Goal: Information Seeking & Learning: Learn about a topic

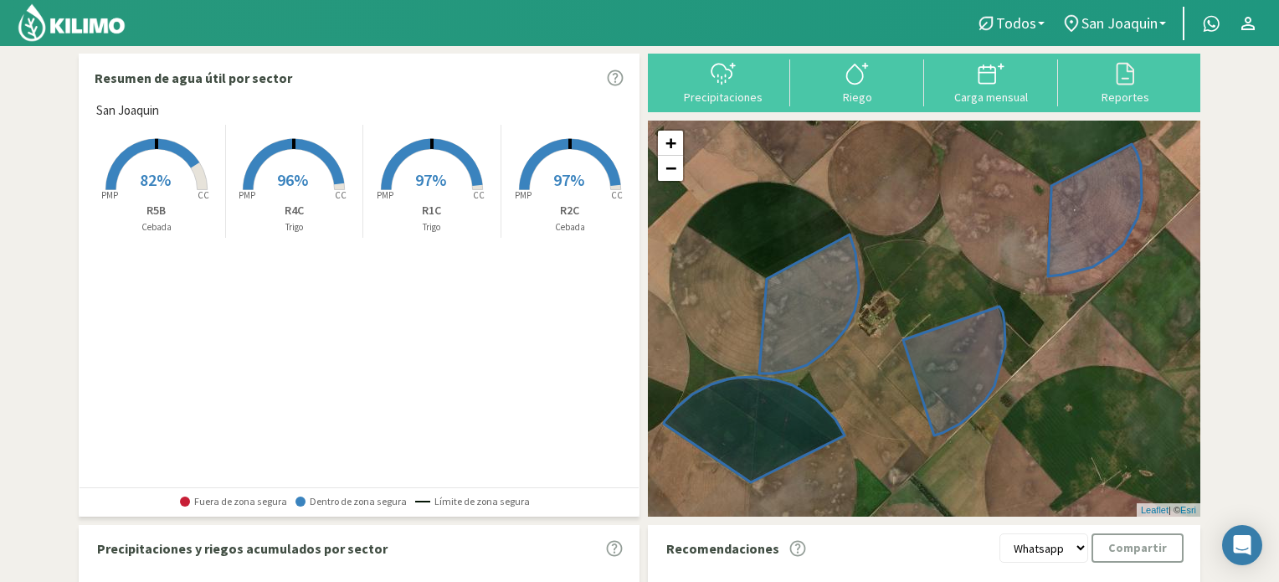
click at [168, 174] on span "82%" at bounding box center [155, 179] width 31 height 21
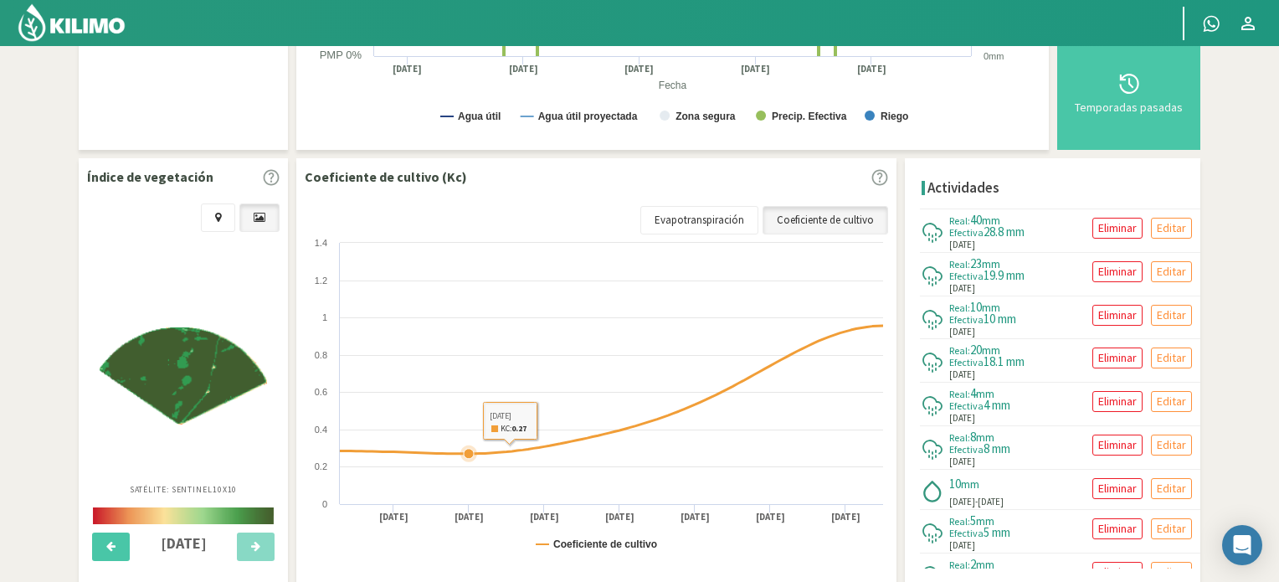
scroll to position [502, 0]
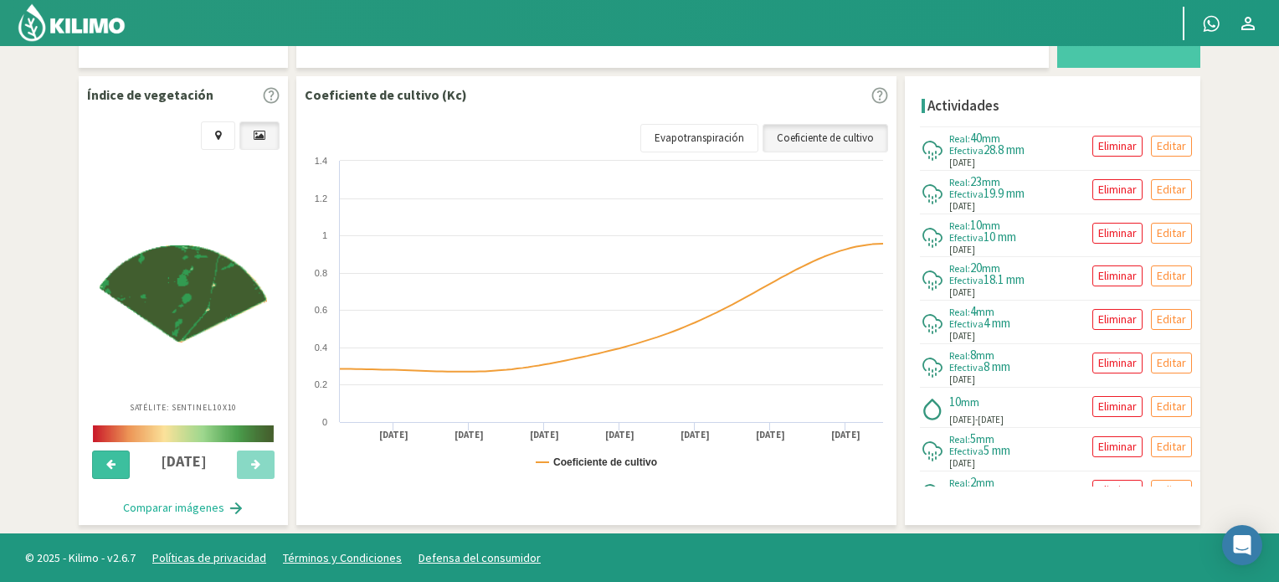
click at [110, 468] on icon at bounding box center [110, 464] width 9 height 11
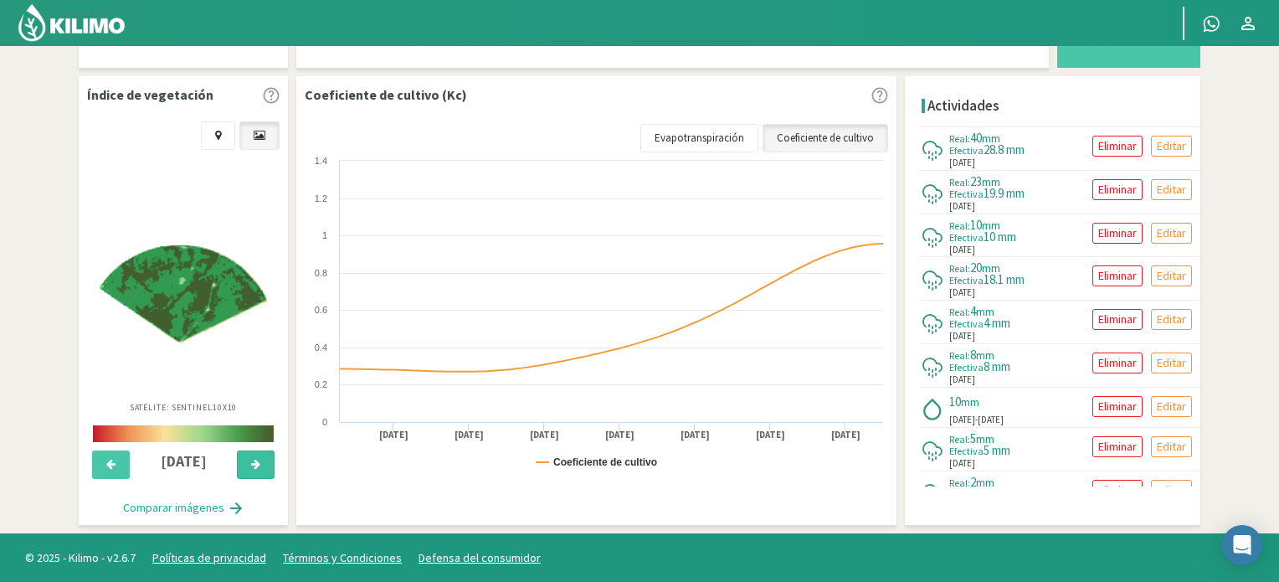
click at [242, 468] on button at bounding box center [256, 464] width 38 height 28
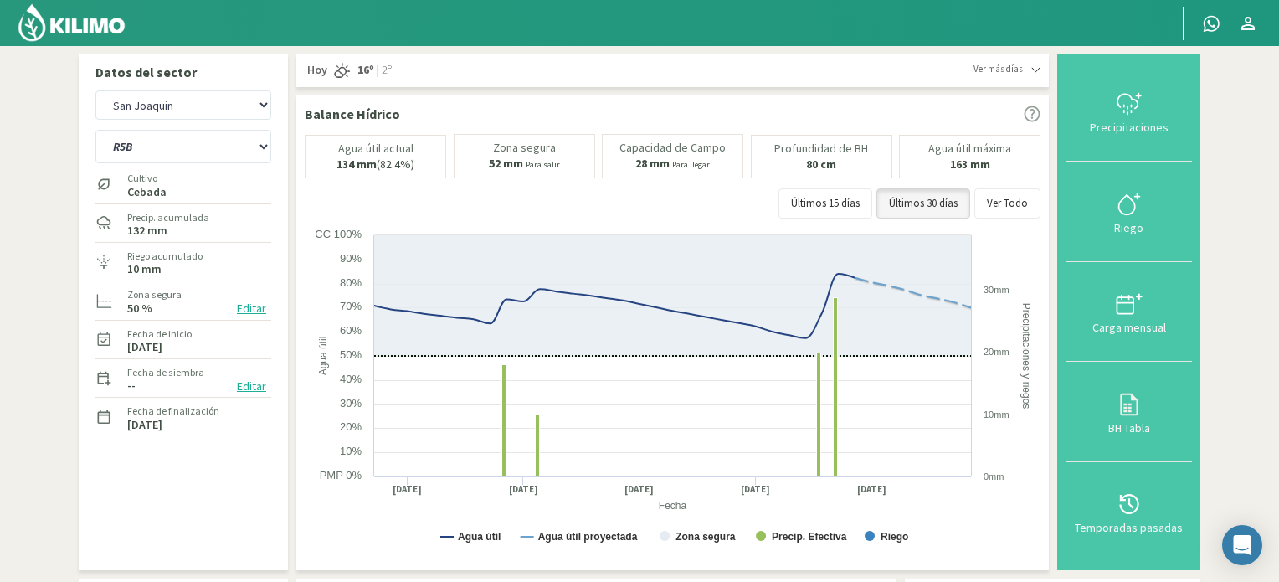
scroll to position [0, 0]
click at [170, 146] on select "R1C R2C R4C R5B" at bounding box center [183, 146] width 176 height 33
select select "1: Object"
click at [95, 130] on select "R1C R2C R4C R5B" at bounding box center [183, 146] width 176 height 33
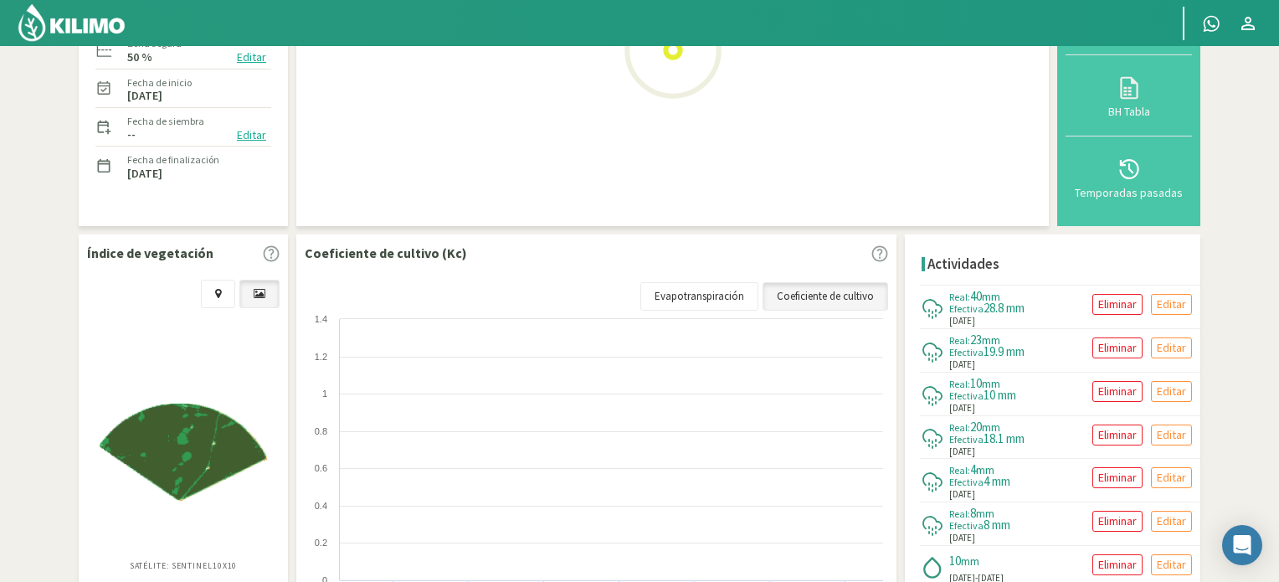
select select "2: Object"
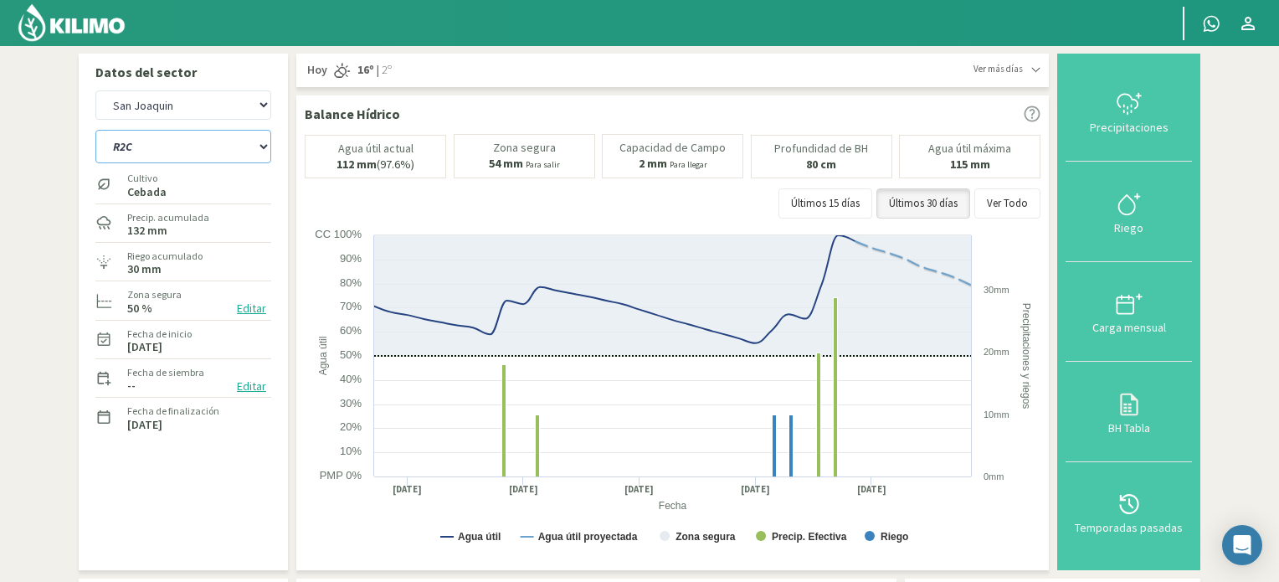
click at [146, 140] on select "R1C R2C R4C R5B" at bounding box center [183, 146] width 176 height 33
select select "6: Object"
click at [95, 130] on select "R1C R2C R4C R5B" at bounding box center [183, 146] width 176 height 33
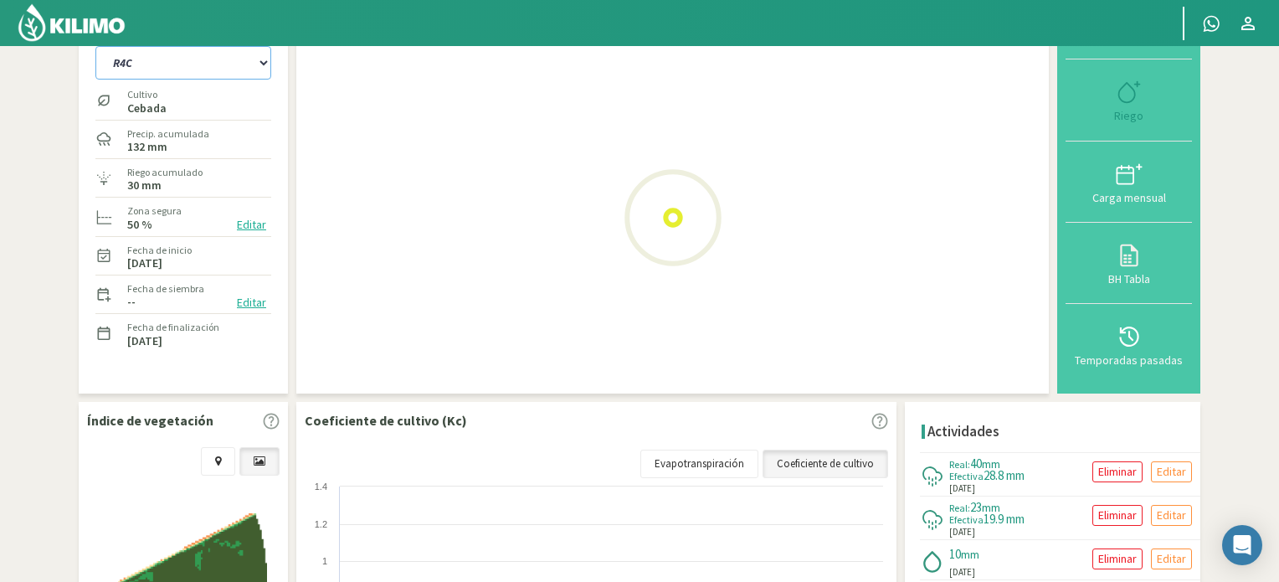
select select "4: Object"
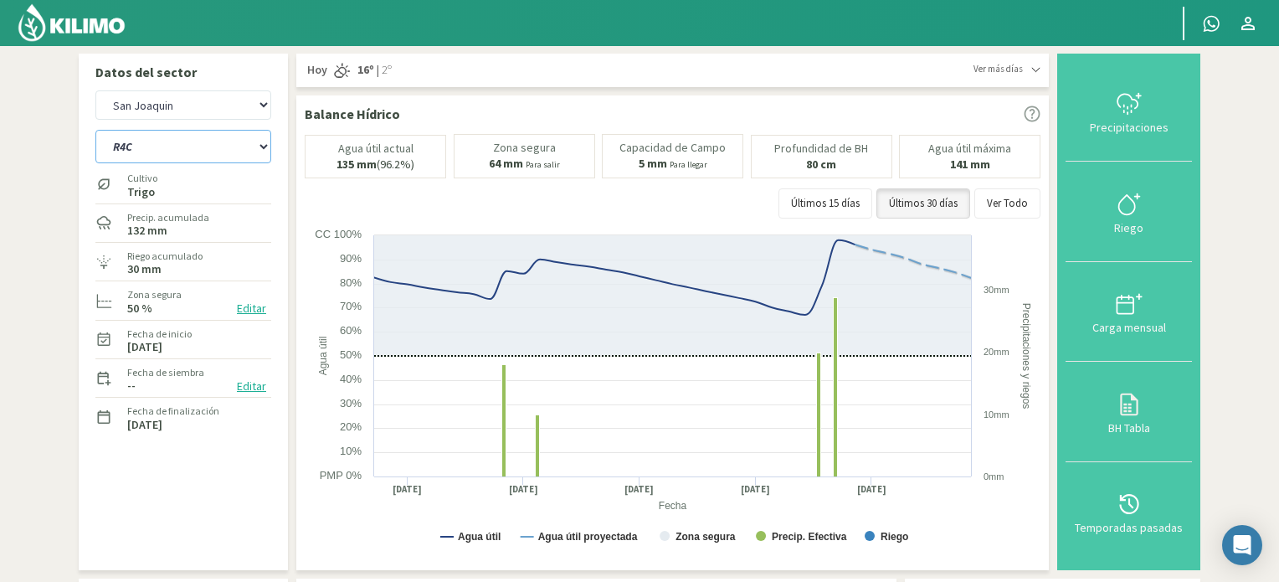
click at [213, 154] on select "R1C R2C R4C R5B" at bounding box center [183, 146] width 176 height 33
select select "8: Object"
click at [95, 130] on select "R1C R2C R4C R5B" at bounding box center [183, 146] width 176 height 33
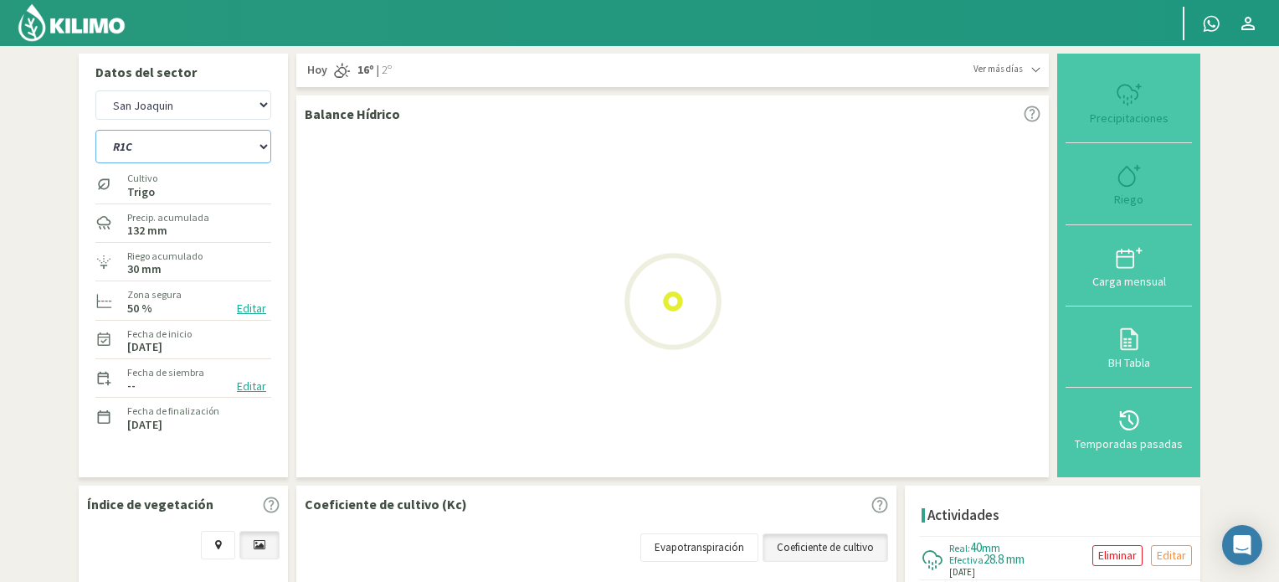
select select "6: Object"
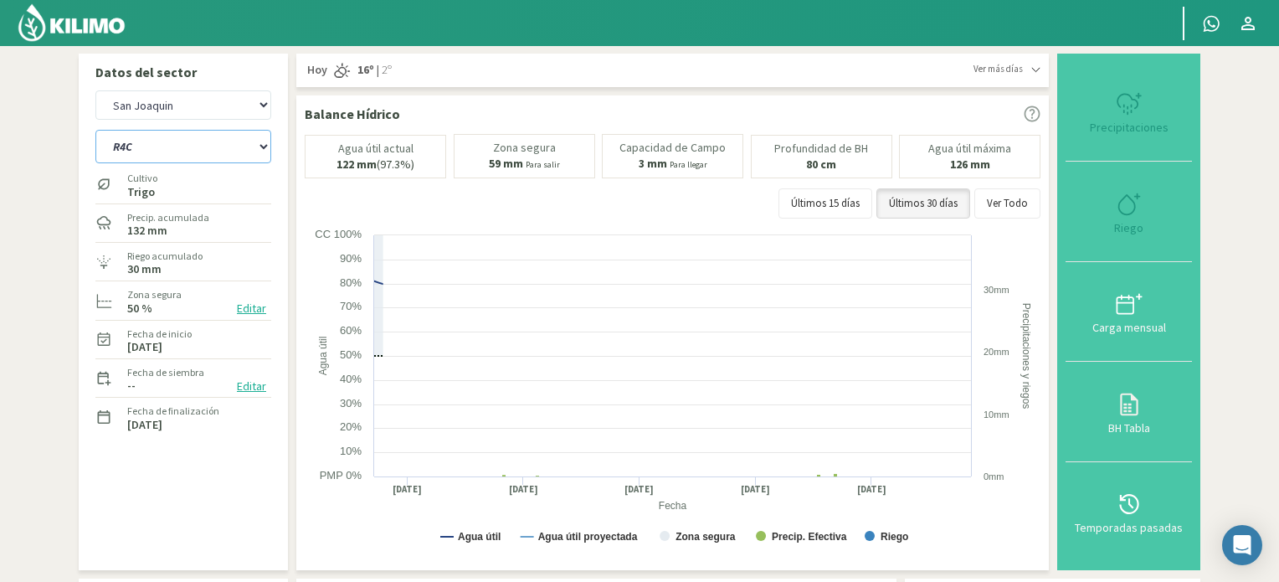
select select "12: Object"
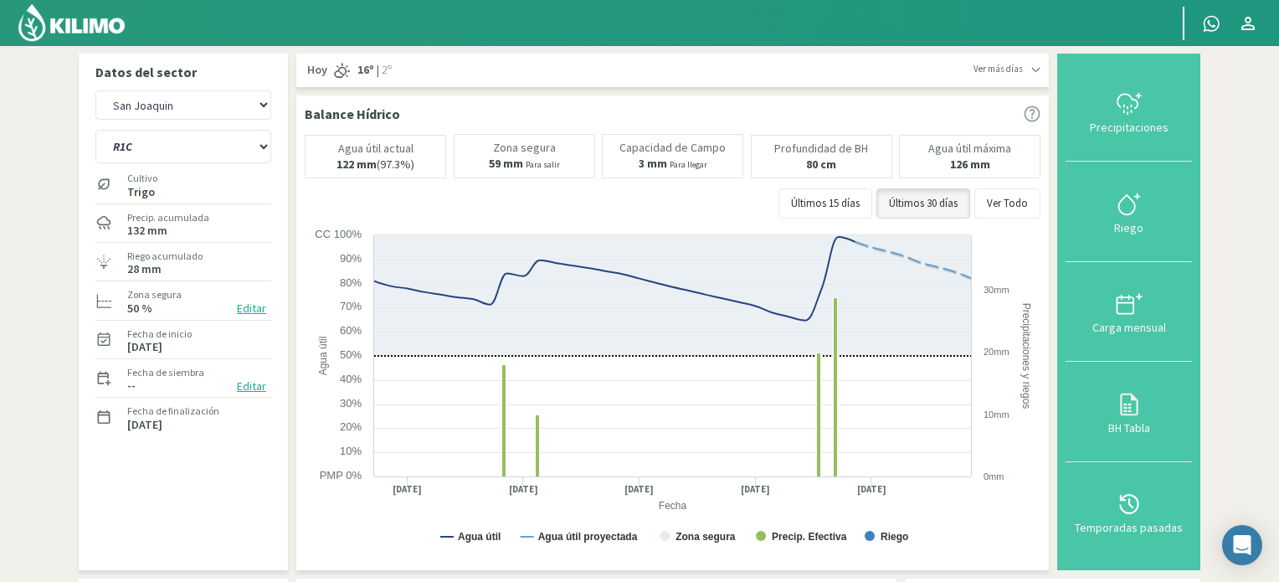
click at [122, 21] on img at bounding box center [72, 23] width 110 height 40
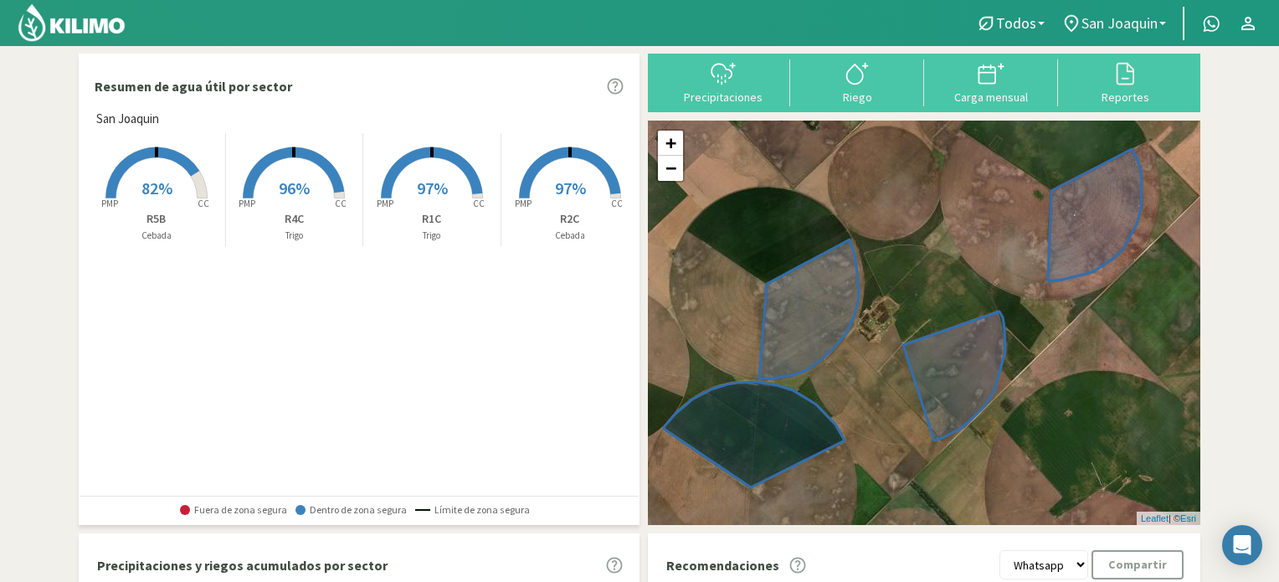
click at [1103, 19] on span "San Joaquin" at bounding box center [1119, 23] width 76 height 18
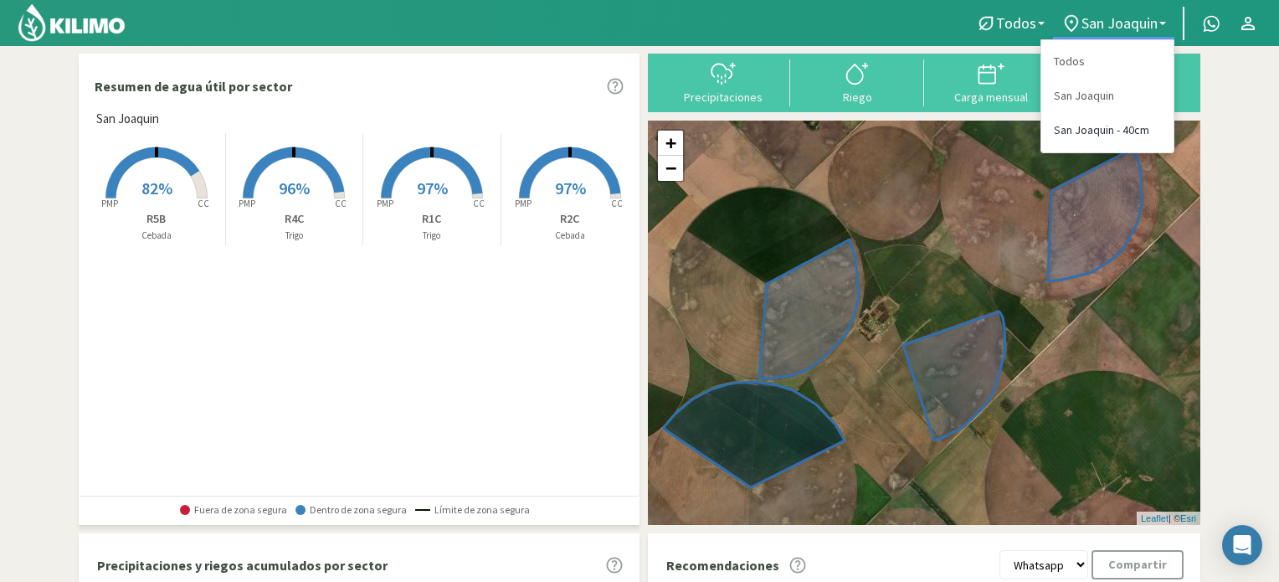
click at [1094, 136] on link "San Joaquin - 40cm" at bounding box center [1107, 130] width 132 height 34
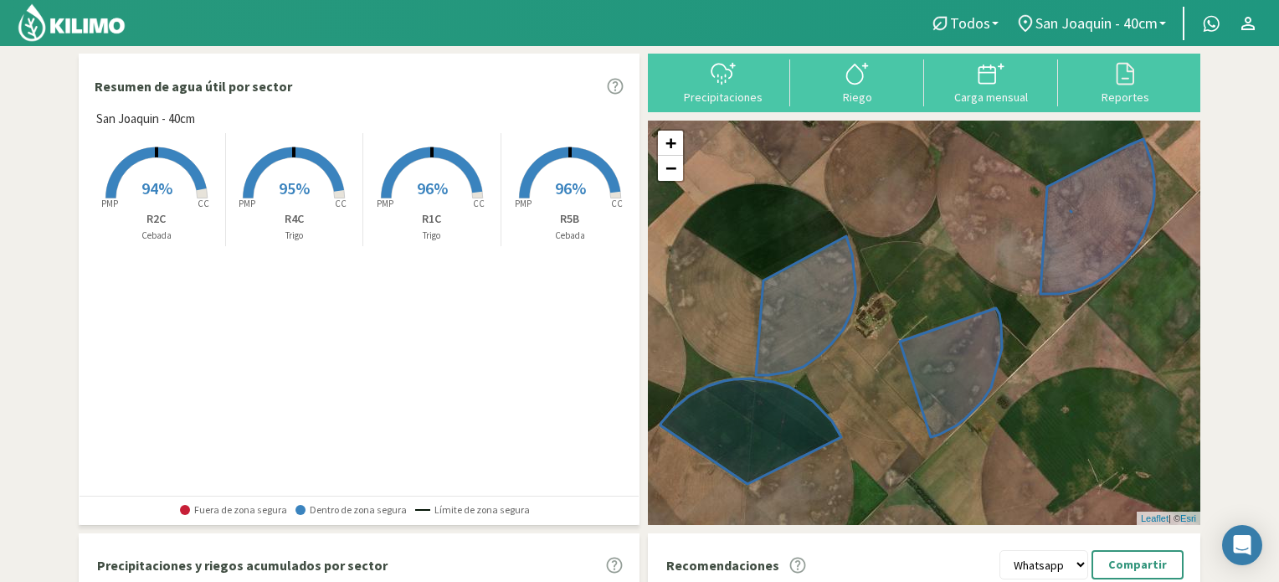
click at [181, 177] on rect at bounding box center [157, 200] width 134 height 134
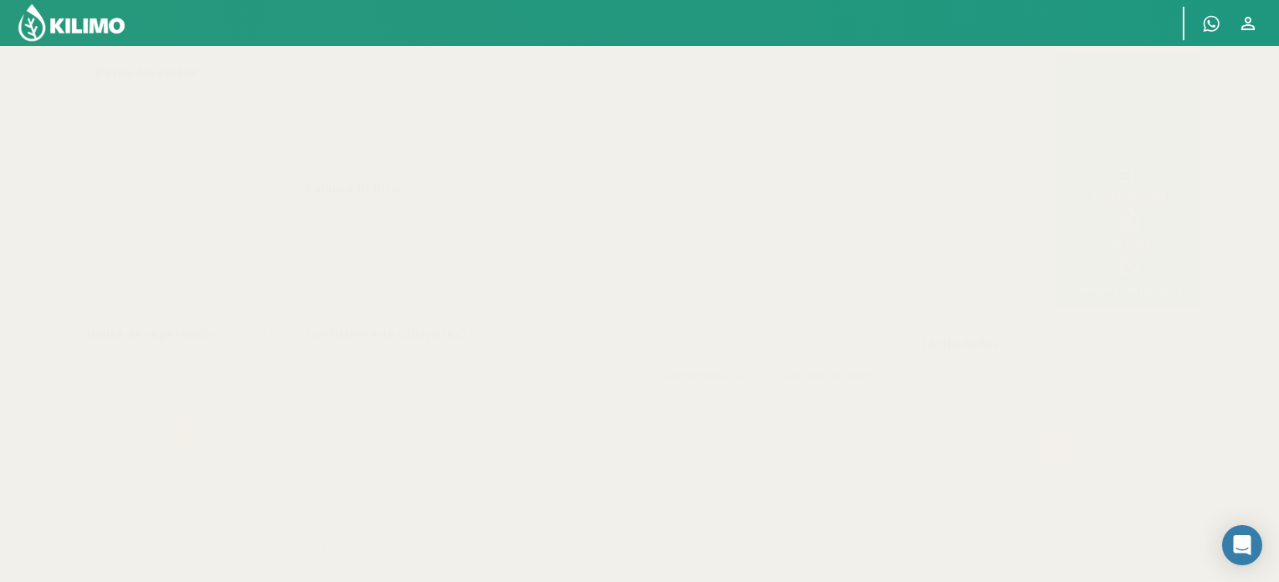
select select "1: Object"
